Goal: Task Accomplishment & Management: Complete application form

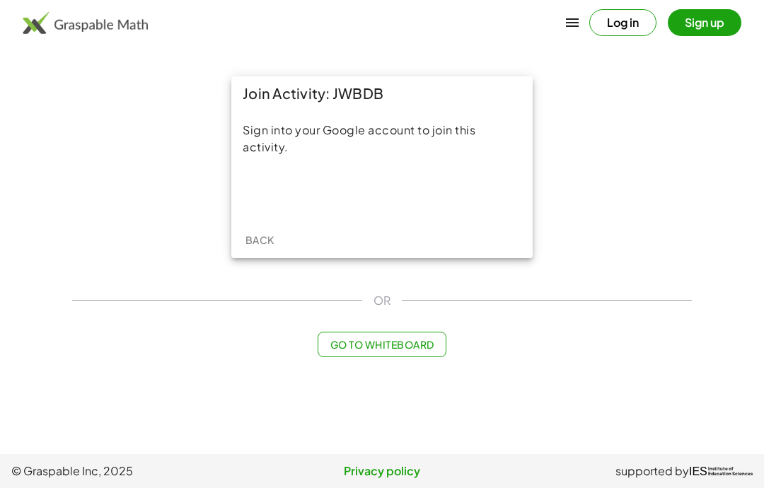
click at [367, 192] on div "Sign in with Google. Opens in new tab" at bounding box center [382, 192] width 130 height 31
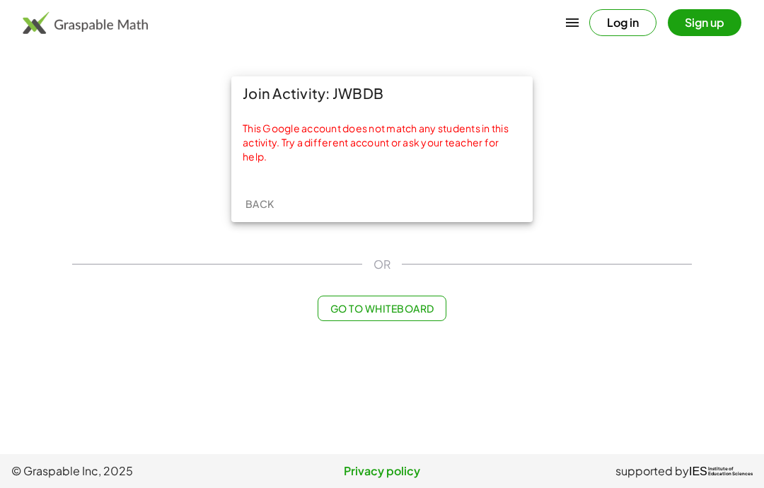
click at [616, 31] on button "Log in" at bounding box center [622, 22] width 67 height 27
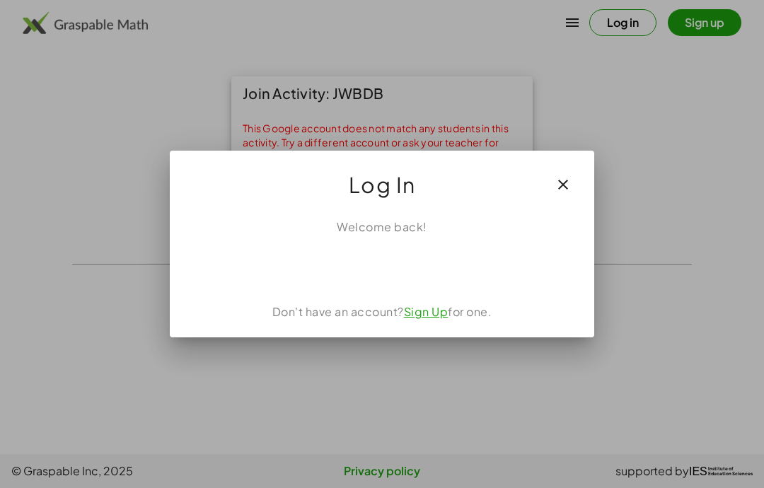
click at [570, 197] on button "button" at bounding box center [563, 185] width 34 height 34
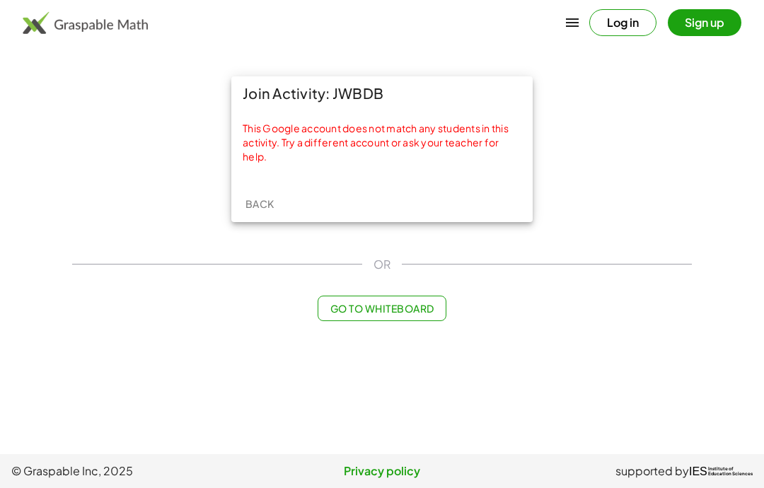
click at [569, 197] on div "Join Activity: JWBDB This Google account does not match any students in this ac…" at bounding box center [382, 149] width 636 height 163
click at [673, 23] on button "Sign up" at bounding box center [704, 22] width 74 height 27
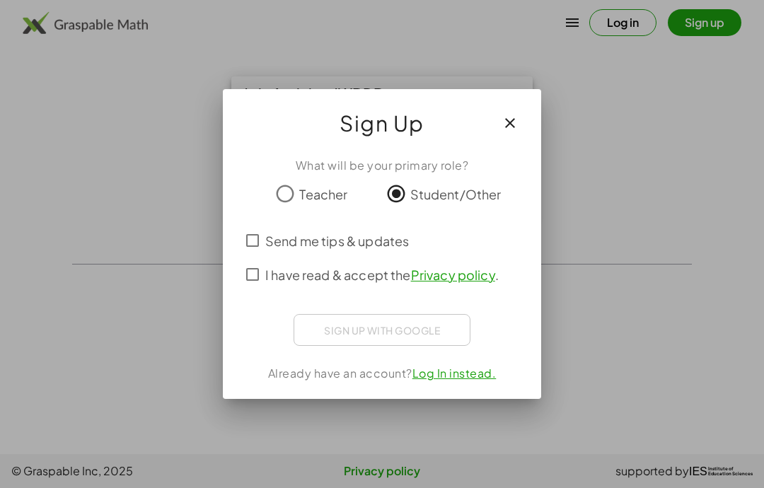
click at [341, 322] on div "Sign up with Google" at bounding box center [381, 330] width 177 height 32
click at [265, 296] on div "What will be your primary role? Teacher Student/Other Send me tips & updates I …" at bounding box center [382, 272] width 318 height 253
click at [93, 414] on div at bounding box center [382, 244] width 764 height 488
